Goal: Task Accomplishment & Management: Complete application form

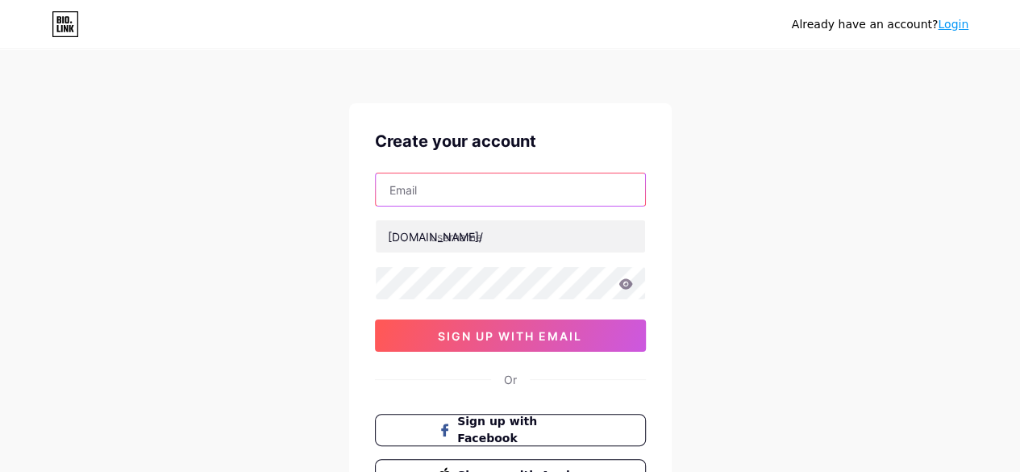
click at [502, 193] on input "text" at bounding box center [510, 189] width 269 height 32
paste input "[EMAIL_ADDRESS][DOMAIN_NAME]"
type input "[EMAIL_ADDRESS][DOMAIN_NAME]"
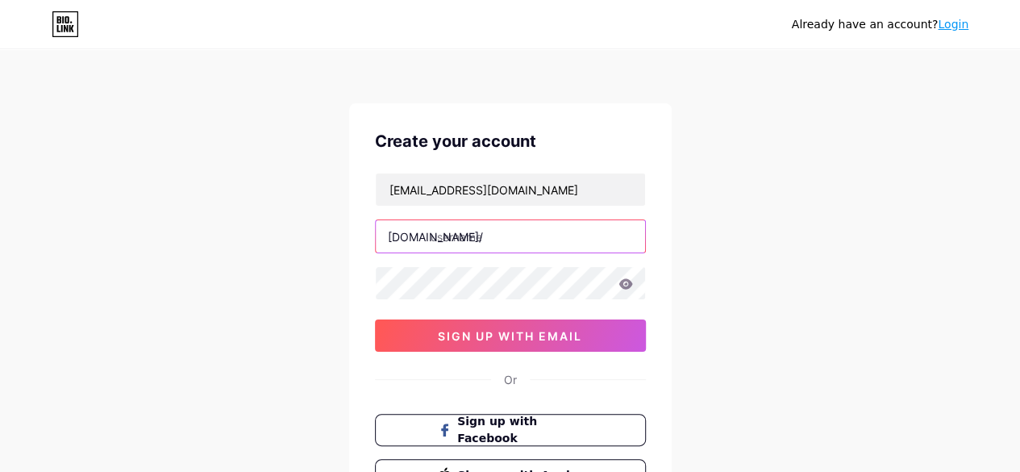
click at [476, 243] on input "text" at bounding box center [510, 236] width 269 height 32
paste input "firstalarm"
type input "firstalarm"
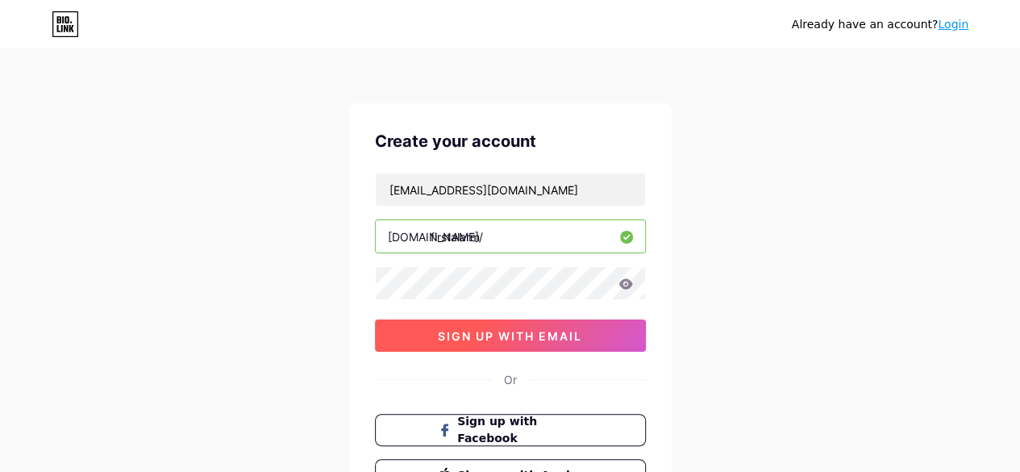
click at [526, 335] on span "sign up with email" at bounding box center [510, 336] width 144 height 14
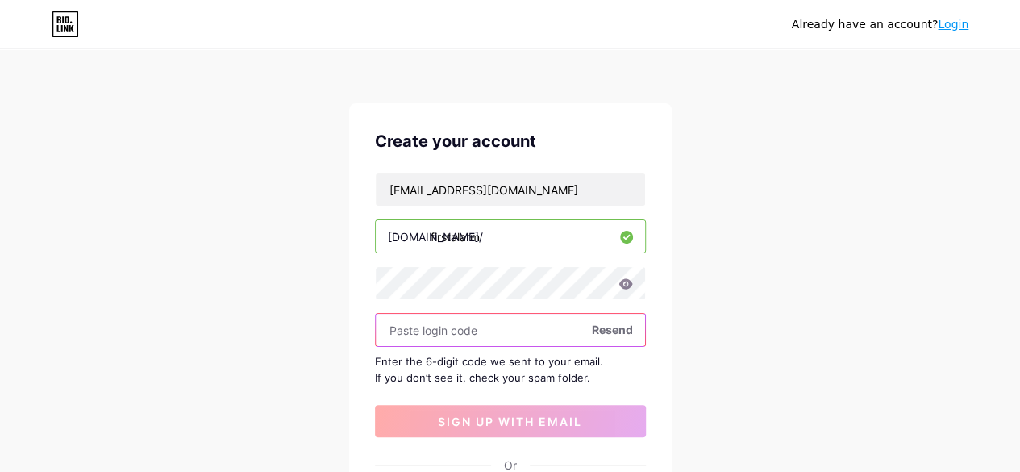
paste input "743771"
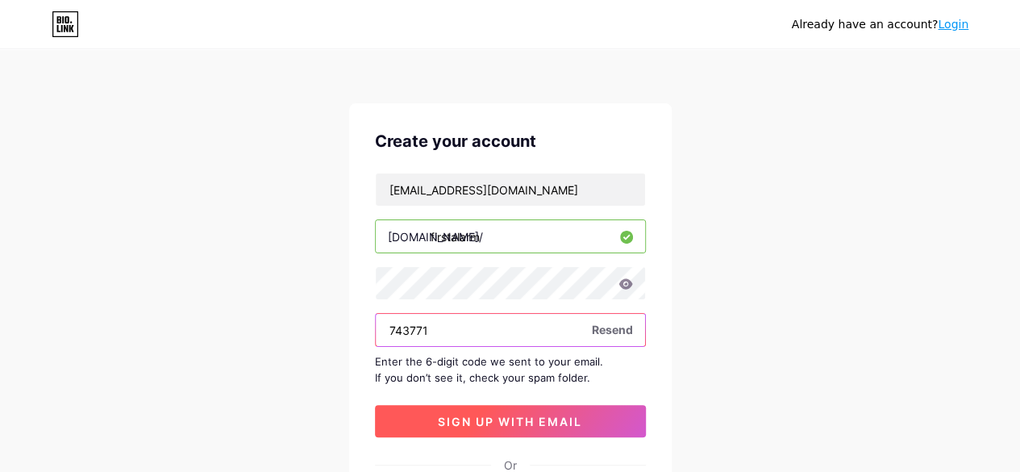
type input "743771"
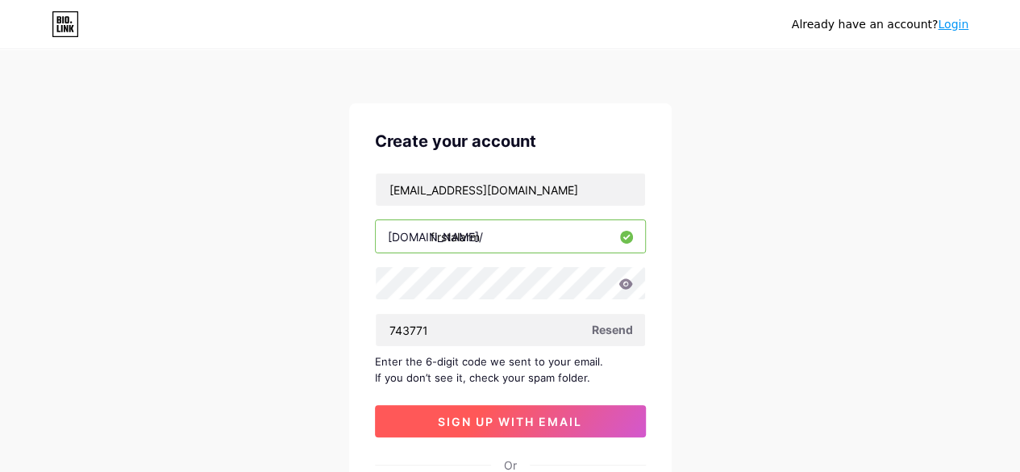
click at [530, 425] on span "sign up with email" at bounding box center [510, 421] width 144 height 14
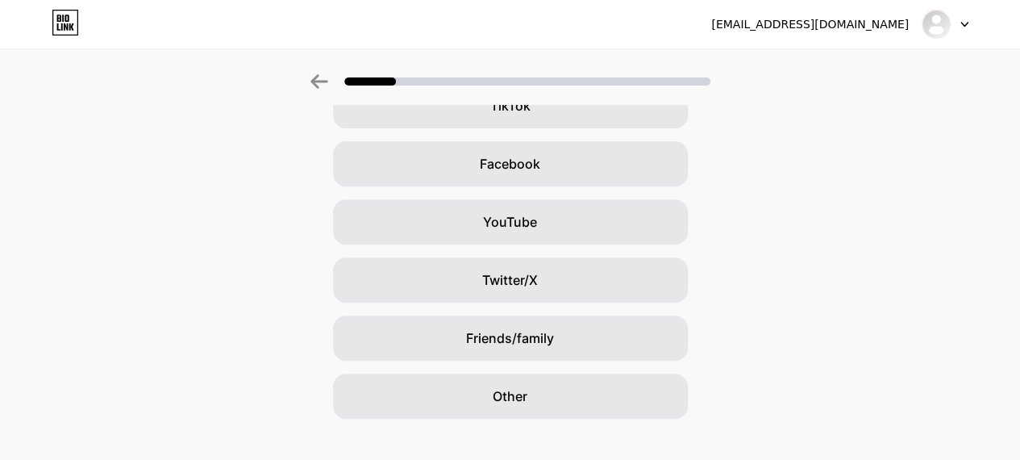
scroll to position [235, 0]
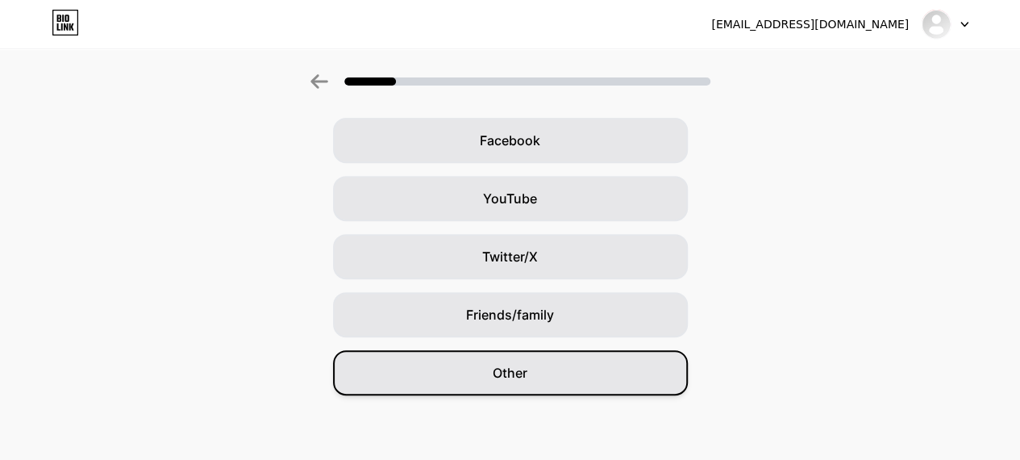
click at [547, 386] on div "Other" at bounding box center [510, 372] width 355 height 45
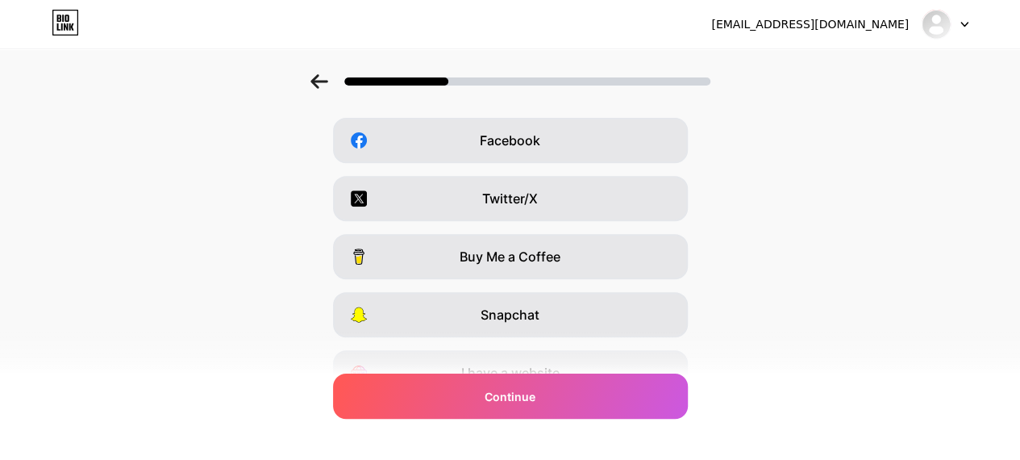
scroll to position [0, 0]
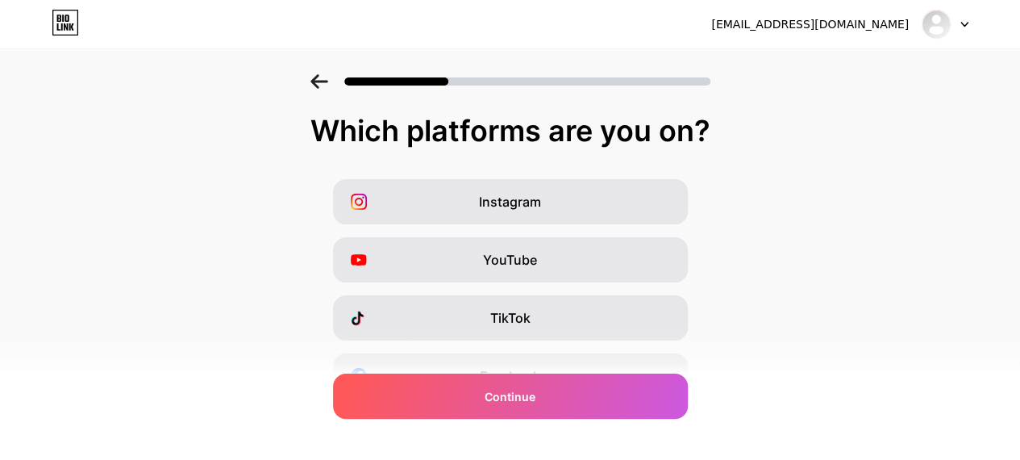
click at [547, 386] on div "Continue" at bounding box center [510, 395] width 355 height 45
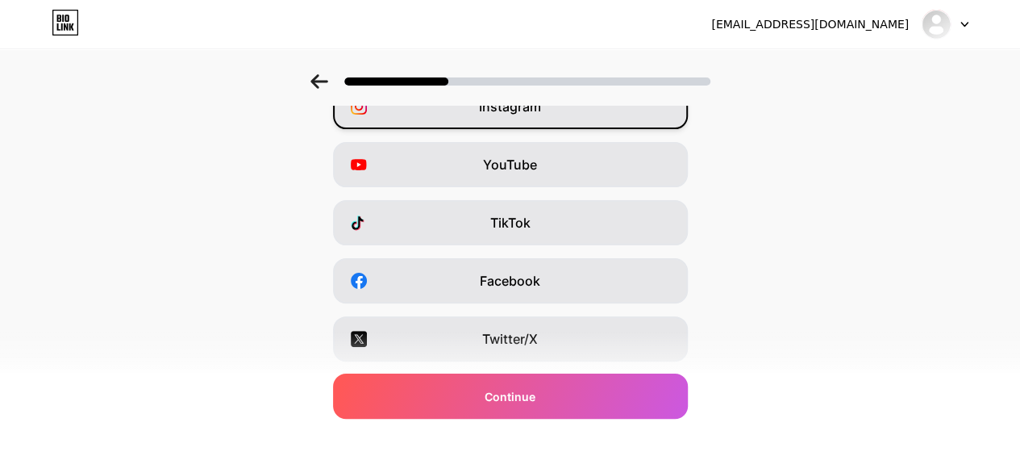
scroll to position [119, 0]
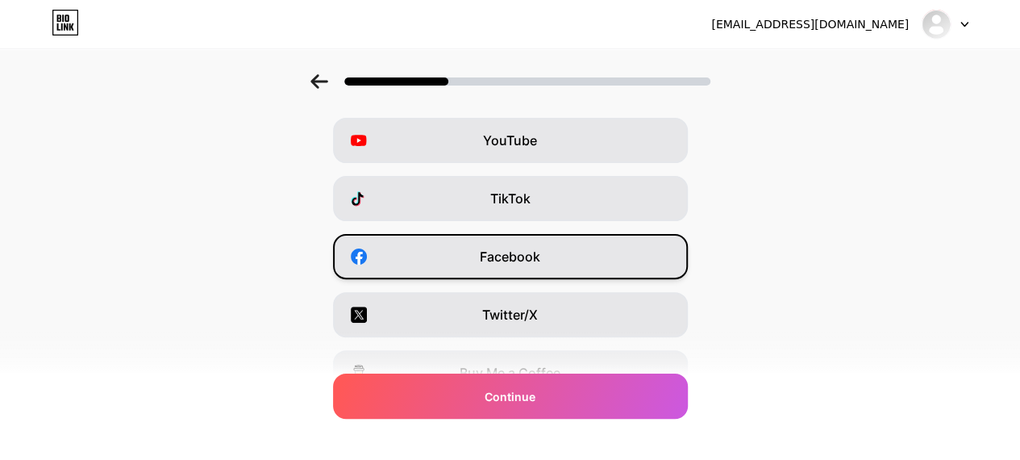
click at [563, 244] on div "Facebook" at bounding box center [510, 256] width 355 height 45
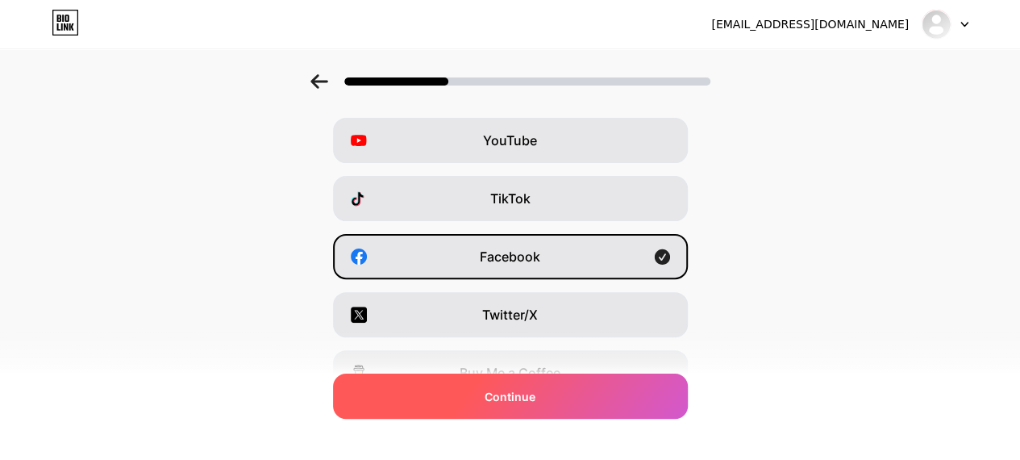
click at [561, 385] on div "Continue" at bounding box center [510, 395] width 355 height 45
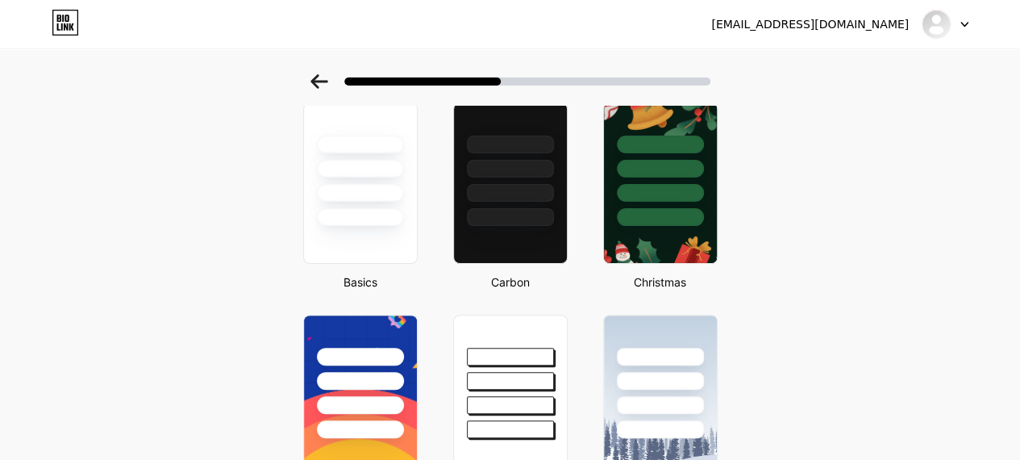
scroll to position [83, 0]
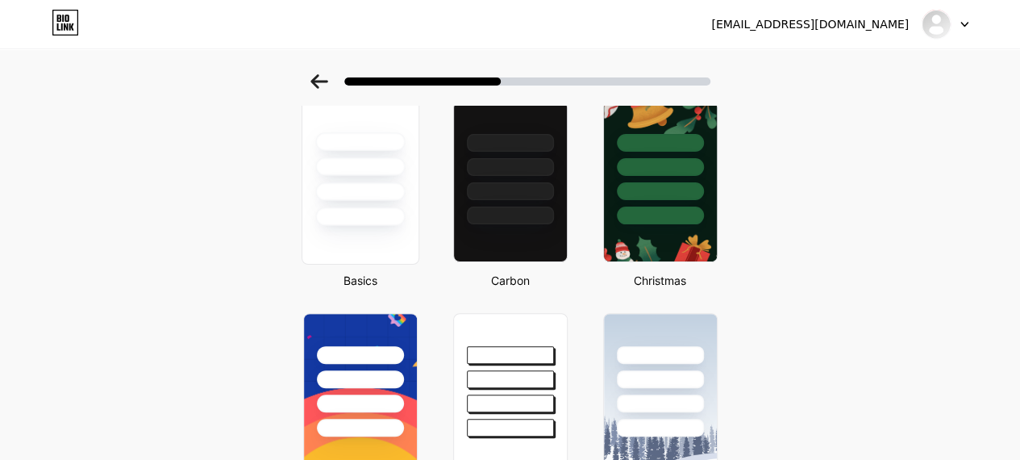
click at [389, 240] on div at bounding box center [360, 181] width 118 height 166
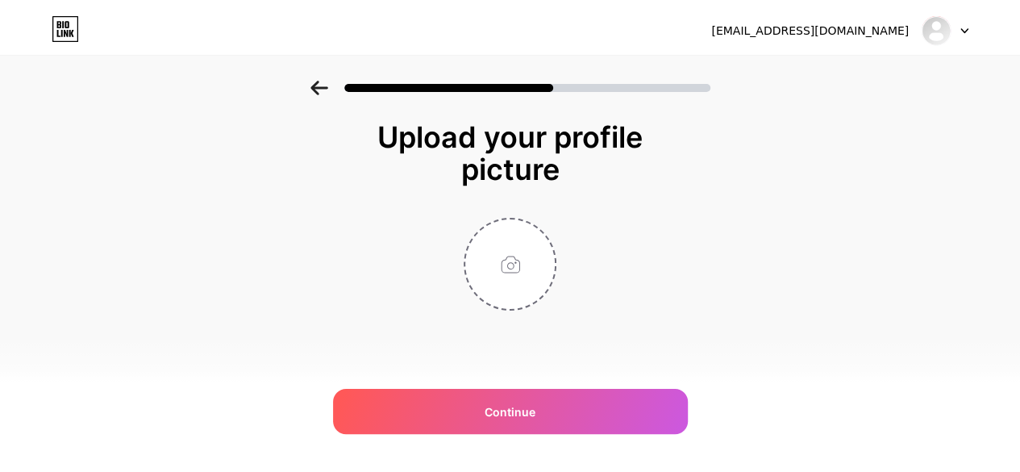
scroll to position [0, 0]
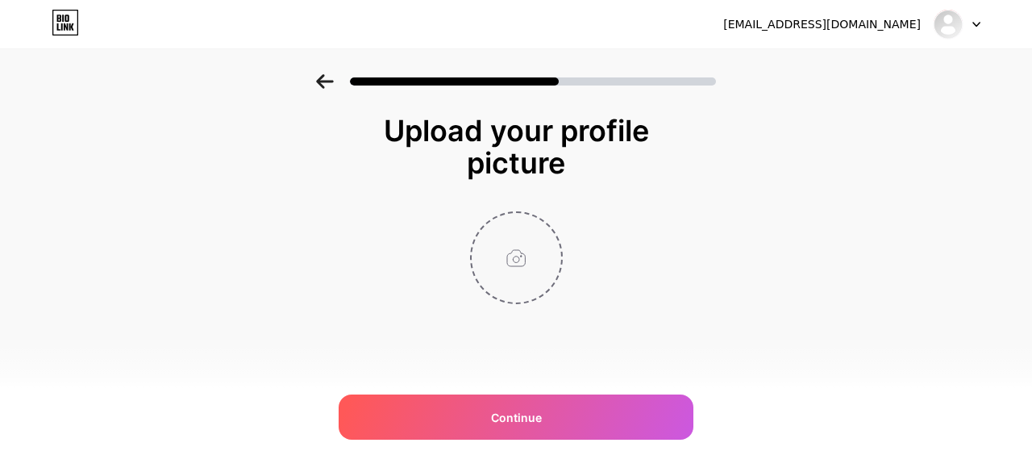
click at [514, 259] on input "file" at bounding box center [516, 257] width 89 height 89
type input "C:\fakepath\First Alarm LLC .png"
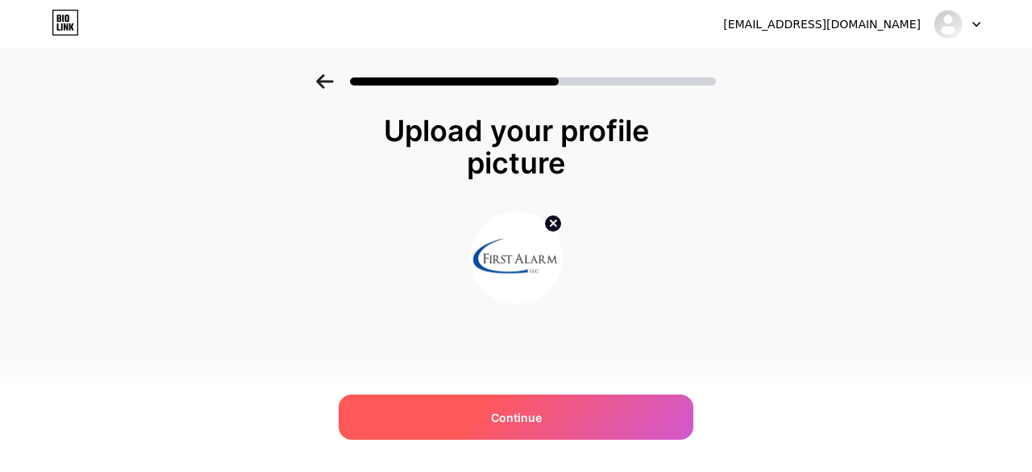
click at [489, 412] on div "Continue" at bounding box center [516, 416] width 355 height 45
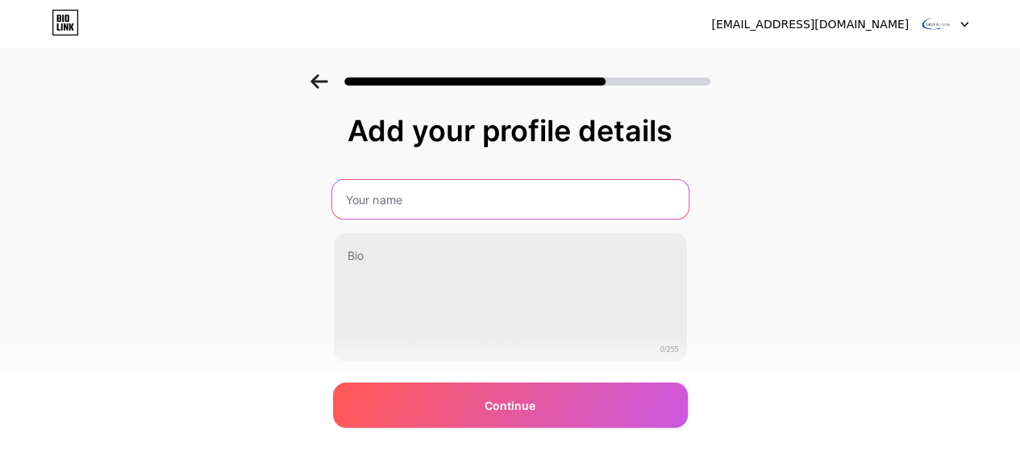
click at [442, 193] on input "text" at bounding box center [509, 199] width 356 height 39
type input "First Alarm LLC"
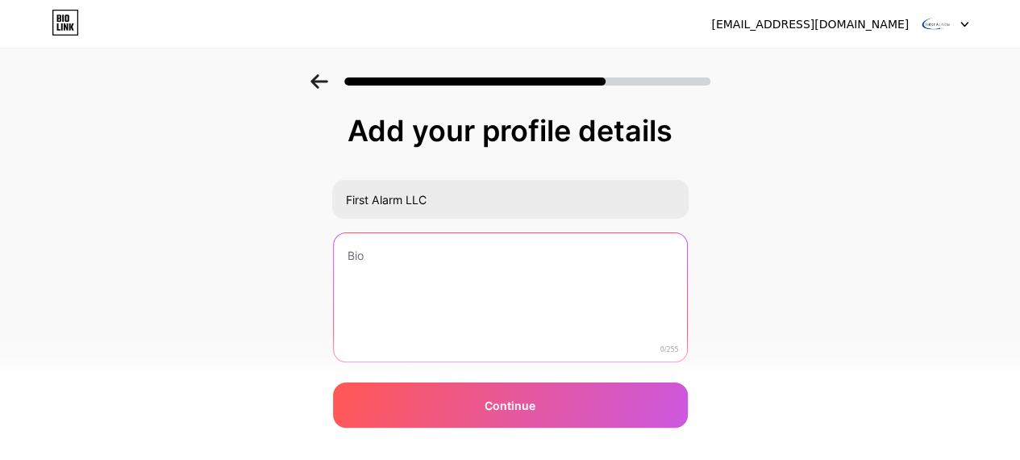
click at [453, 249] on textarea at bounding box center [510, 298] width 353 height 130
paste textarea "First Alarm LLC offers reliable security, fire alarm, and surveillance solution…"
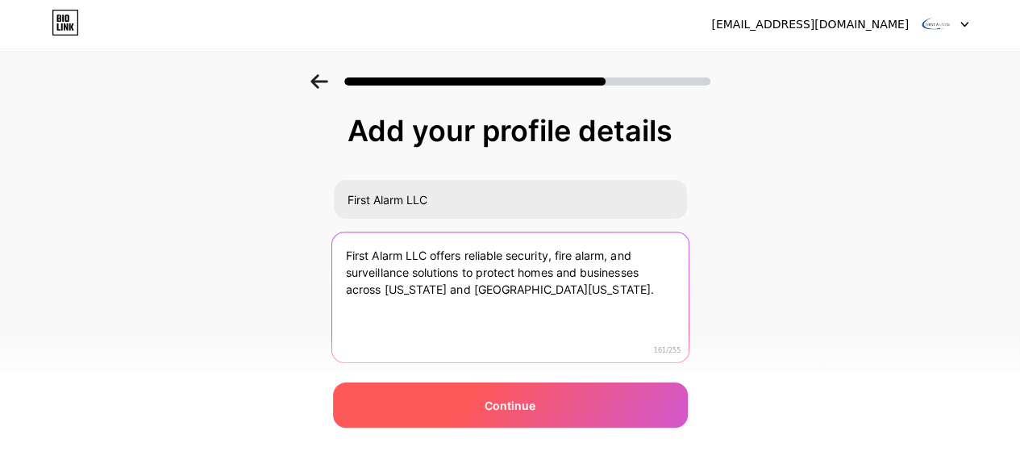
type textarea "First Alarm LLC offers reliable security, fire alarm, and surveillance solution…"
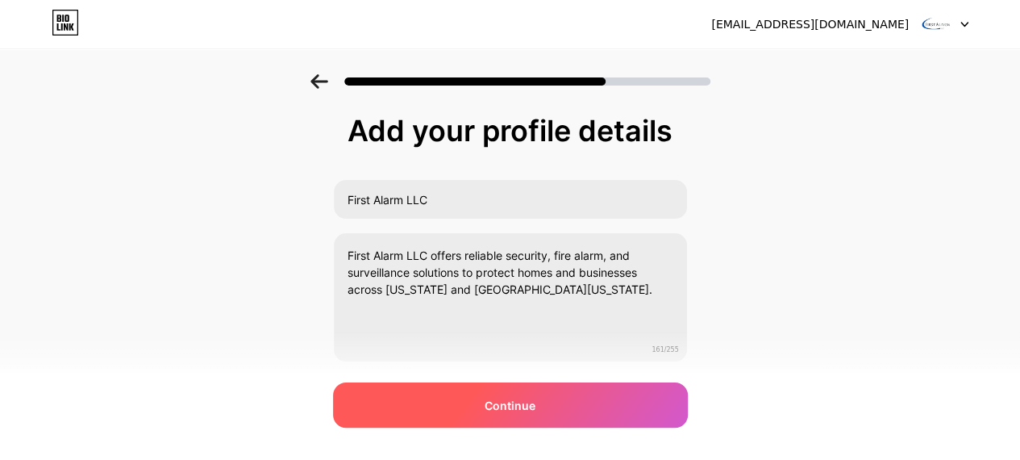
click at [497, 392] on div "Continue" at bounding box center [510, 404] width 355 height 45
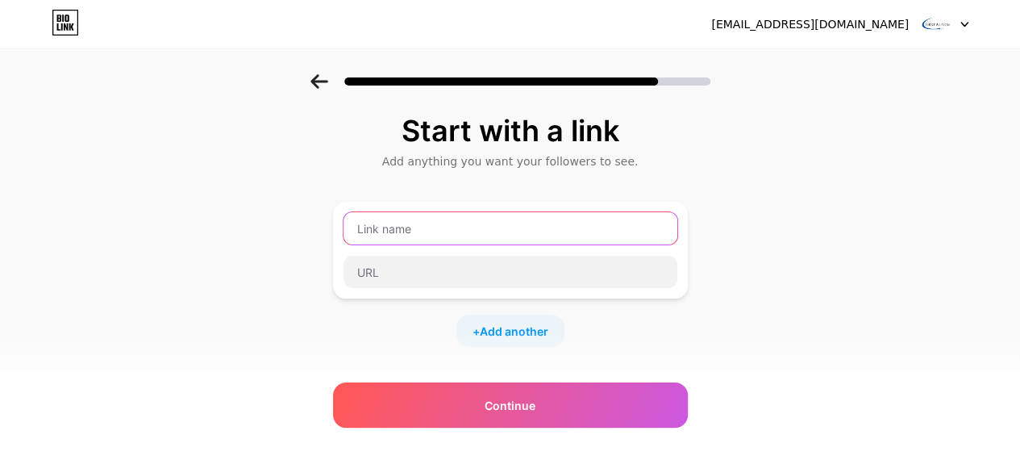
click at [460, 238] on input "text" at bounding box center [510, 228] width 334 height 32
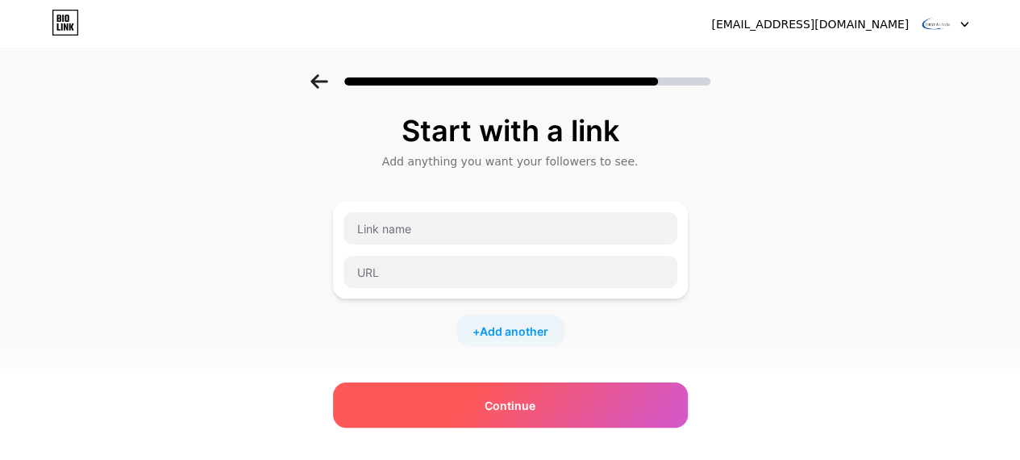
click at [590, 400] on div "Continue" at bounding box center [510, 404] width 355 height 45
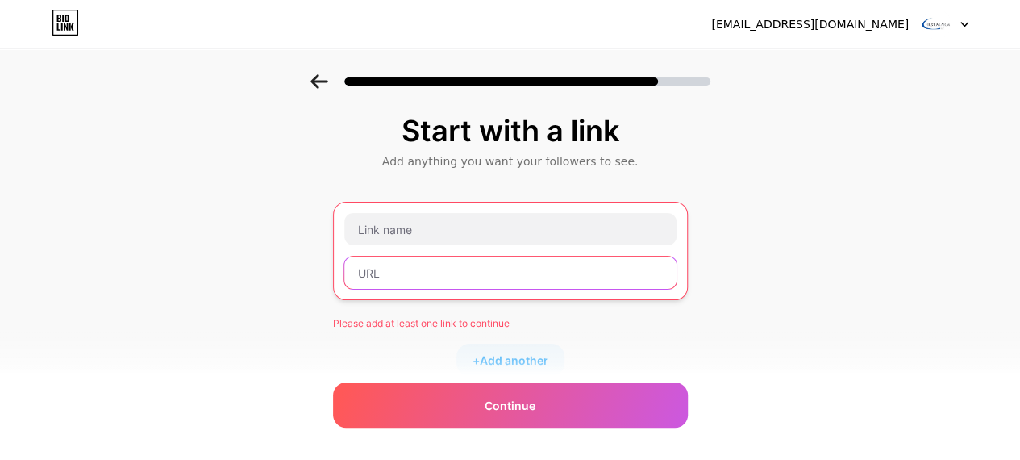
click at [536, 273] on input "text" at bounding box center [510, 272] width 332 height 32
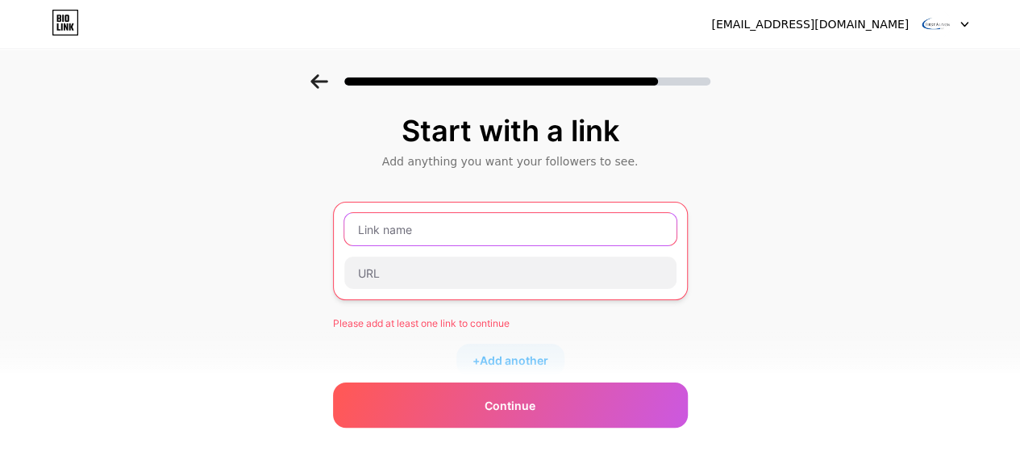
click at [481, 223] on input "text" at bounding box center [510, 229] width 332 height 32
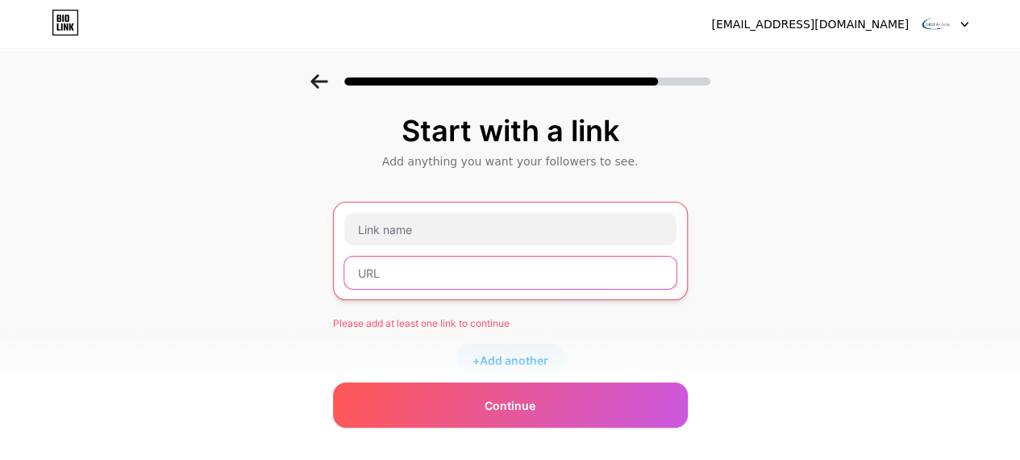
click at [407, 273] on input "text" at bounding box center [510, 272] width 332 height 32
paste input "https://firstalarmllc.com/"
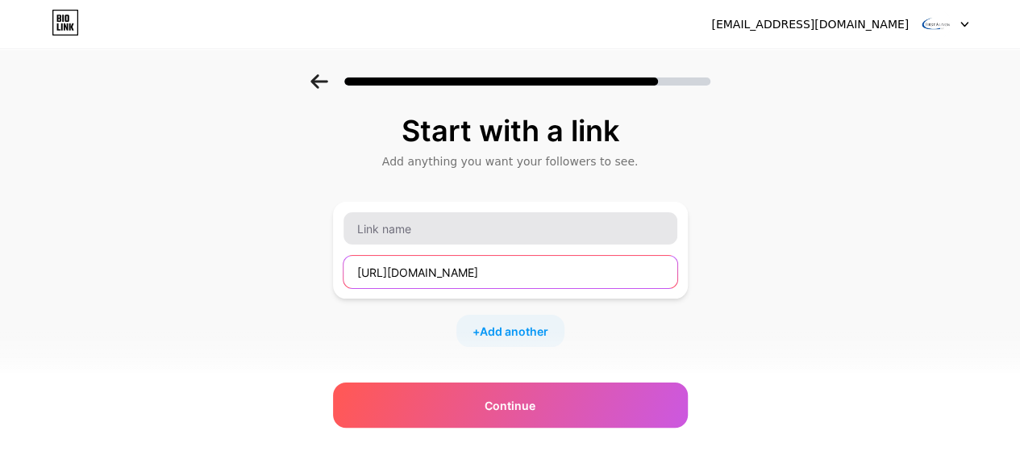
type input "https://firstalarmllc.com/"
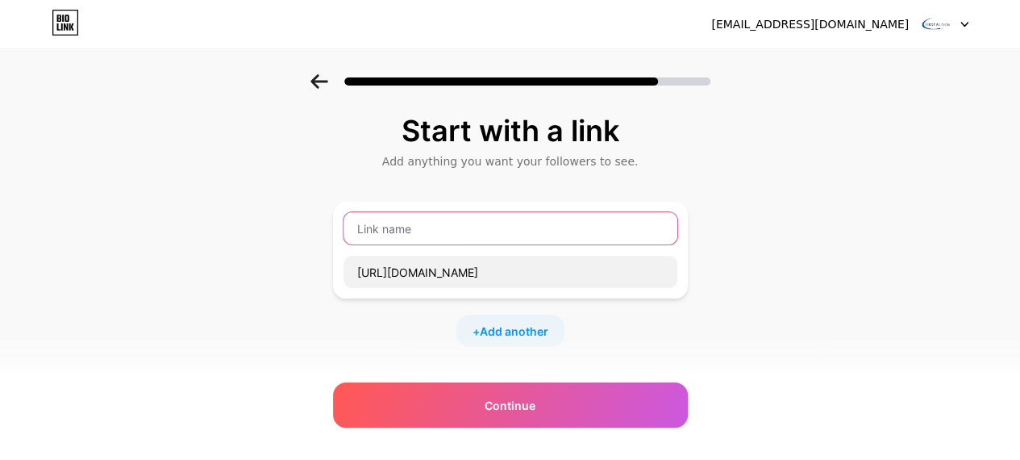
click at [416, 239] on input "text" at bounding box center [510, 228] width 334 height 32
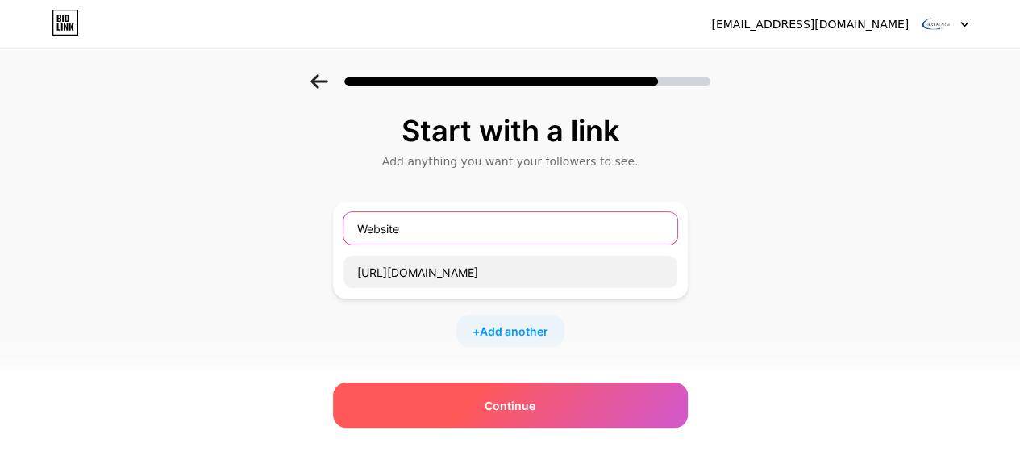
type input "Website"
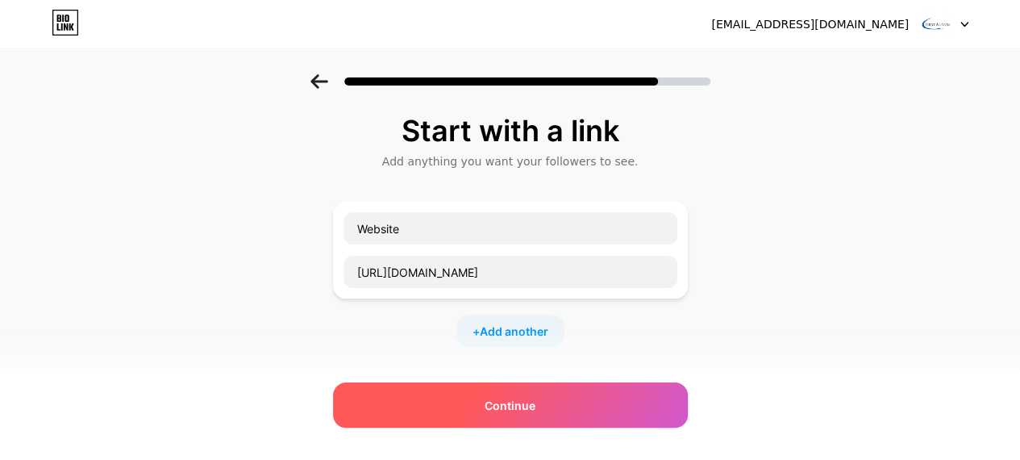
click at [493, 394] on div "Continue" at bounding box center [510, 404] width 355 height 45
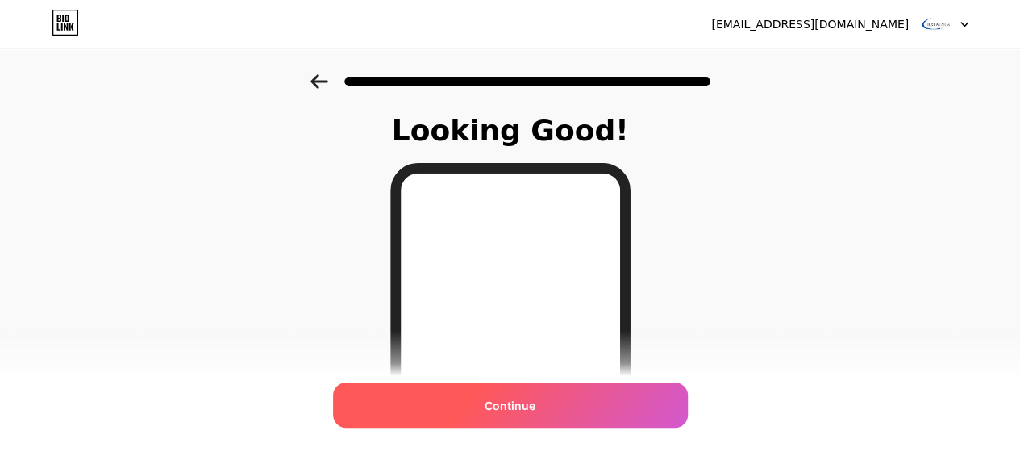
click at [513, 399] on span "Continue" at bounding box center [510, 405] width 51 height 17
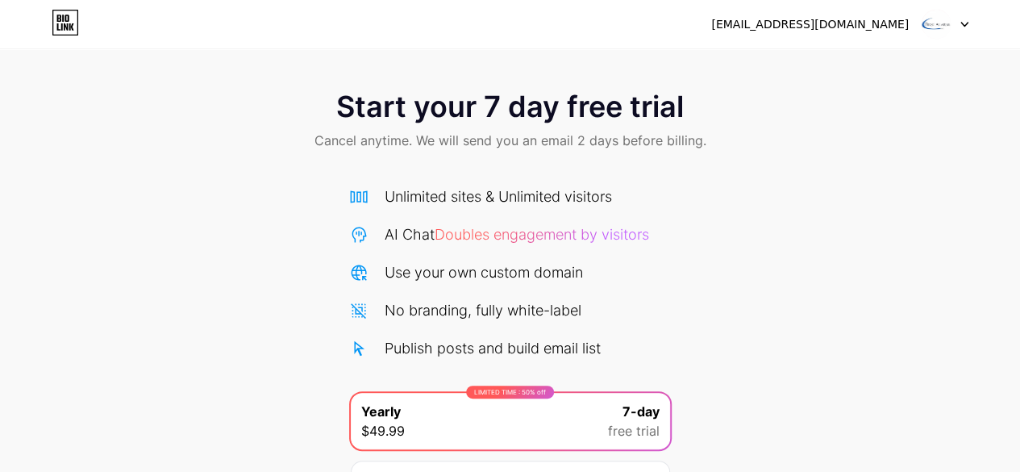
click at [885, 29] on div "[EMAIL_ADDRESS][DOMAIN_NAME]" at bounding box center [810, 24] width 198 height 17
click at [950, 27] on img at bounding box center [936, 24] width 31 height 31
click at [685, 69] on div "Start your 7 day free trial Cancel anytime. We will send you an email 2 days be…" at bounding box center [510, 292] width 1020 height 585
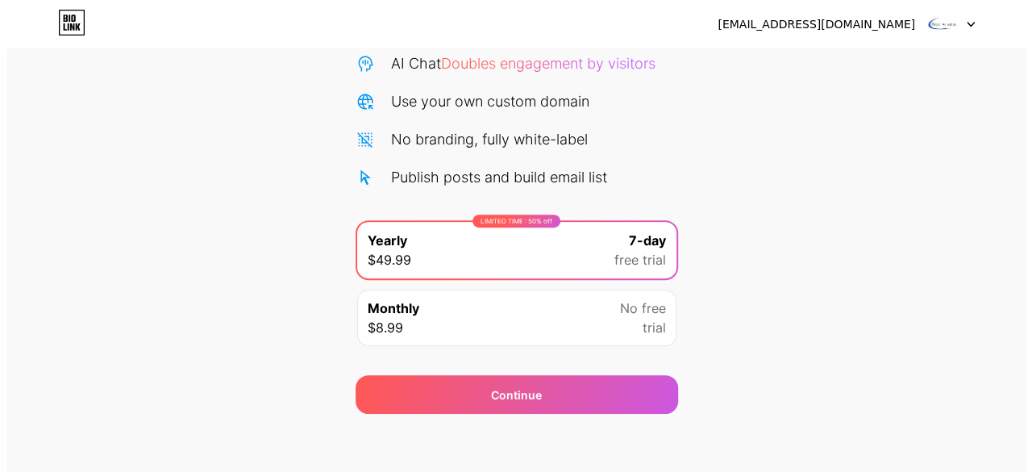
scroll to position [176, 0]
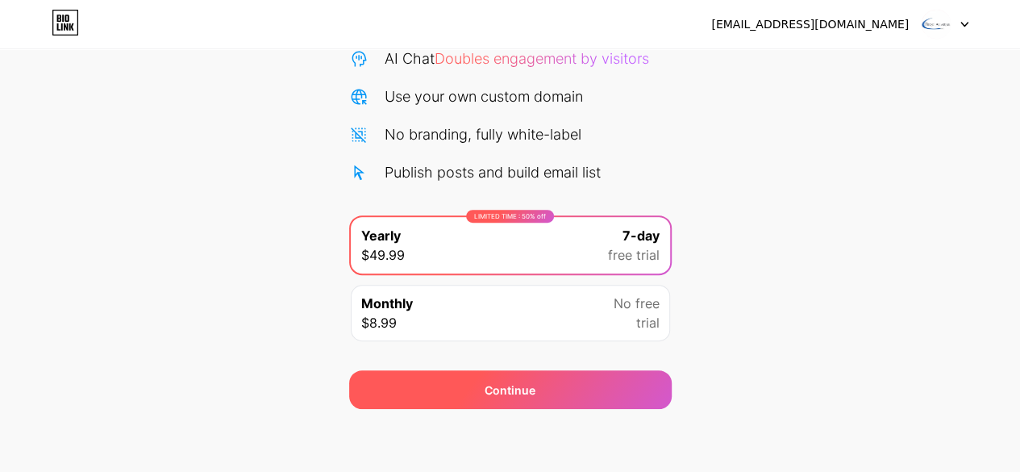
click at [602, 393] on div "Continue" at bounding box center [510, 389] width 322 height 39
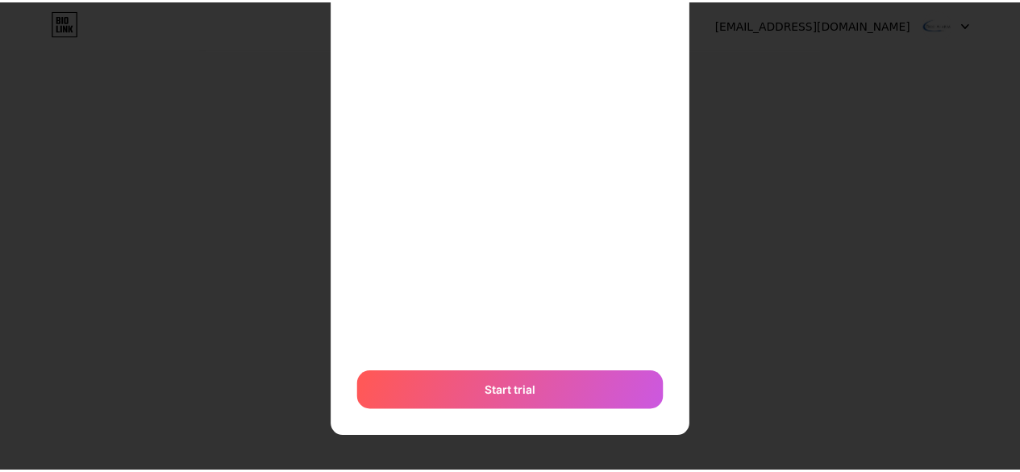
scroll to position [0, 0]
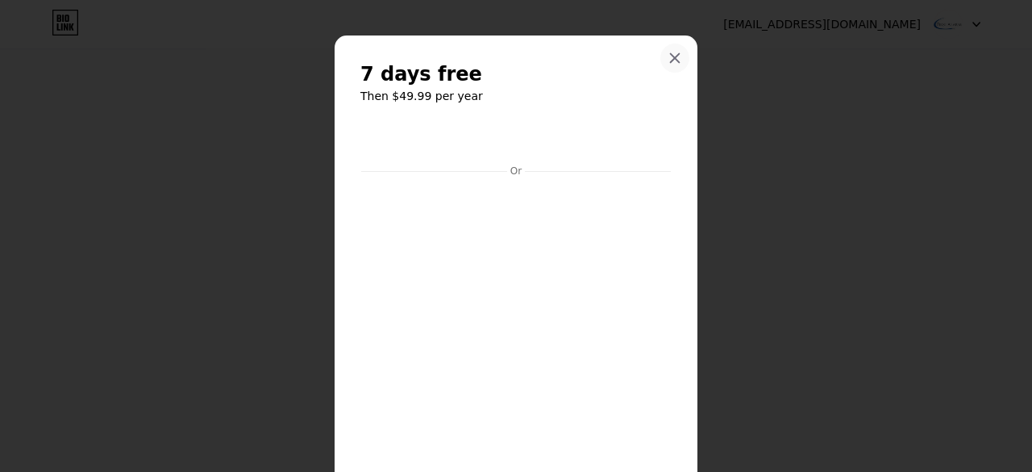
click at [668, 54] on icon at bounding box center [674, 58] width 13 height 13
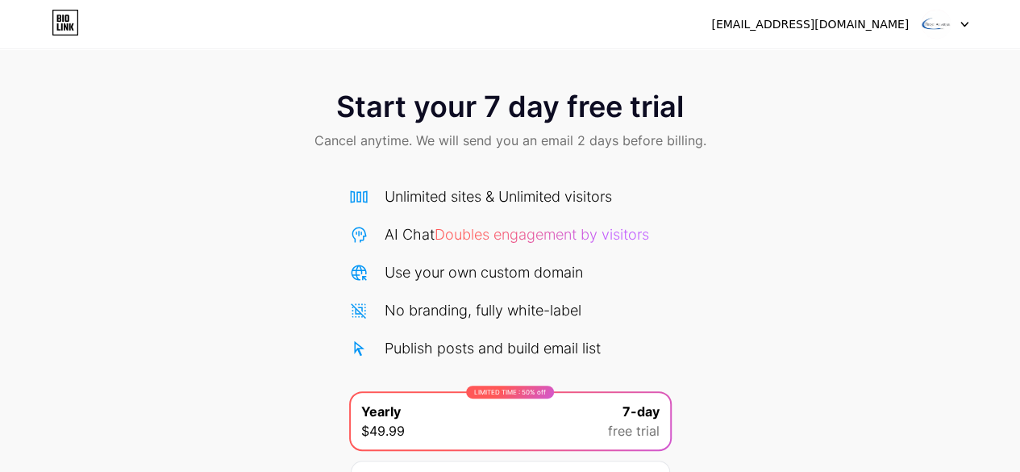
click at [73, 25] on icon at bounding box center [71, 26] width 5 height 7
click at [963, 28] on div at bounding box center [945, 24] width 47 height 29
